Goal: Task Accomplishment & Management: Use online tool/utility

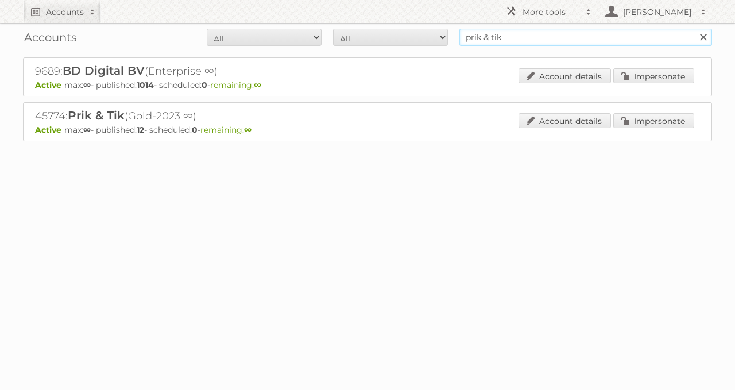
drag, startPoint x: 451, startPoint y: 34, endPoint x: 325, endPoint y: 21, distance: 127.0
click at [337, 24] on div "Accounts All Active Expired Pending All Paid Trials Self service prik & tik Sea…" at bounding box center [367, 37] width 689 height 29
type input "dirck3"
click at [694, 29] on input "Search" at bounding box center [702, 37] width 17 height 17
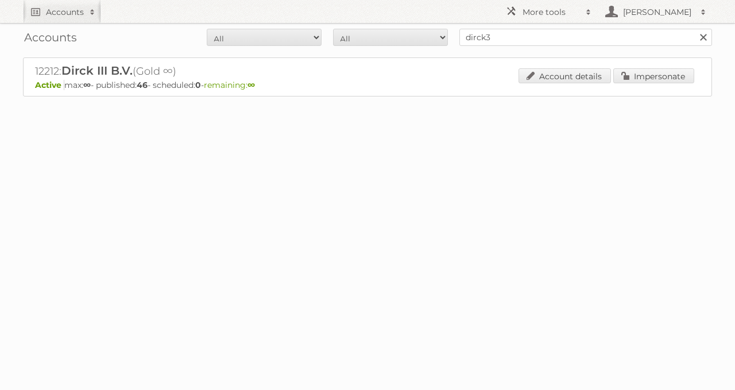
click at [674, 67] on div "12212: Dirck III B.V. (Gold ∞) Active max: ∞ - published: 46 - scheduled: 0 - r…" at bounding box center [367, 76] width 689 height 39
click at [647, 78] on link "Impersonate" at bounding box center [653, 75] width 81 height 15
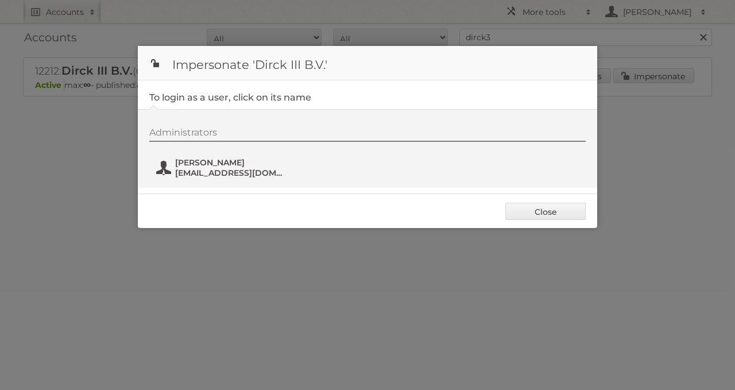
click at [186, 160] on span "Tim Vonk" at bounding box center [230, 162] width 111 height 10
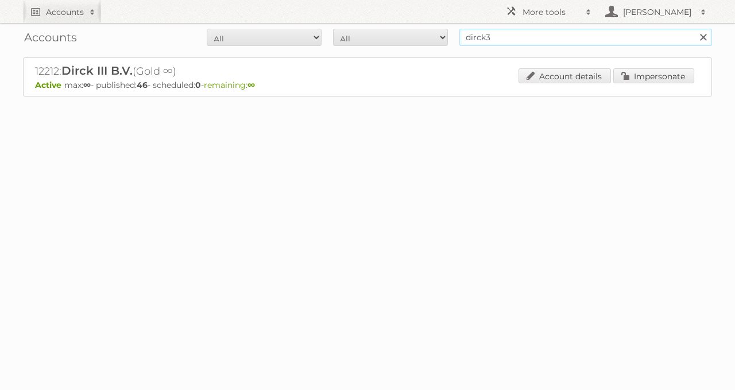
drag, startPoint x: 344, startPoint y: 64, endPoint x: 324, endPoint y: 65, distance: 20.1
click at [331, 65] on div "Accounts All Active Expired Pending All Paid Trials Self service dirck3 Search …" at bounding box center [367, 77] width 735 height 154
type input "multibazr"
click at [694, 29] on input "Search" at bounding box center [702, 37] width 17 height 17
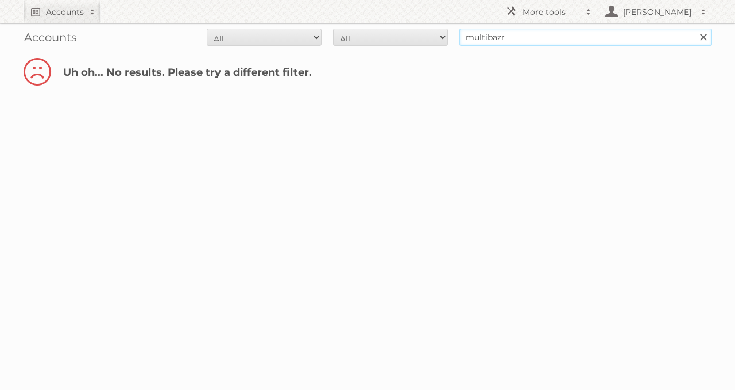
drag, startPoint x: 0, startPoint y: 0, endPoint x: 547, endPoint y: 38, distance: 548.0
click at [547, 38] on input "multibazr" at bounding box center [585, 37] width 253 height 17
type input "multi bazar"
click at [694, 29] on input "Search" at bounding box center [702, 37] width 17 height 17
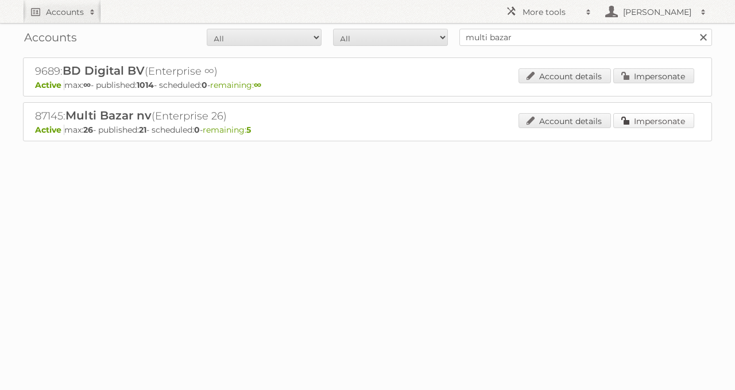
click at [640, 124] on link "Impersonate" at bounding box center [653, 120] width 81 height 15
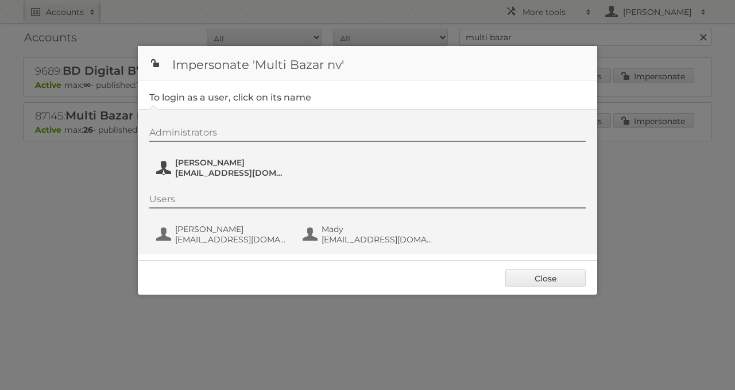
click at [237, 163] on span "Veronique Moyaert" at bounding box center [230, 162] width 111 height 10
